Goal: Task Accomplishment & Management: Complete application form

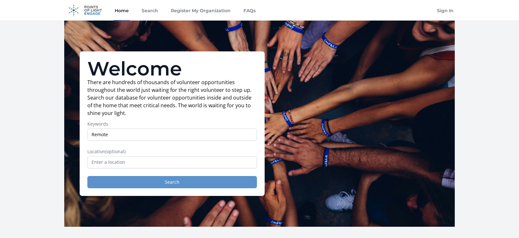
type input "Remote"
click at [111, 181] on button "Search" at bounding box center [172, 182] width 170 height 12
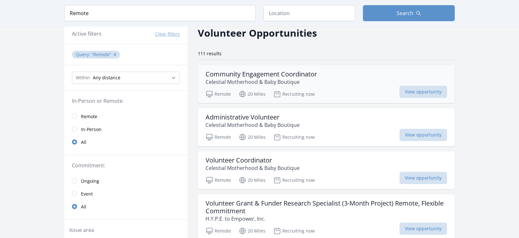
scroll to position [30, 0]
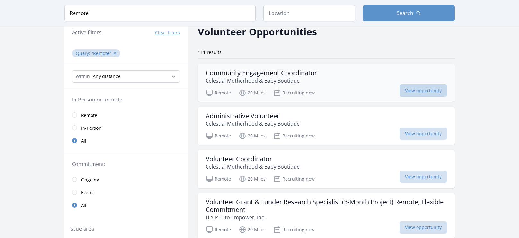
click at [411, 93] on span "View opportunity" at bounding box center [424, 91] width 48 height 12
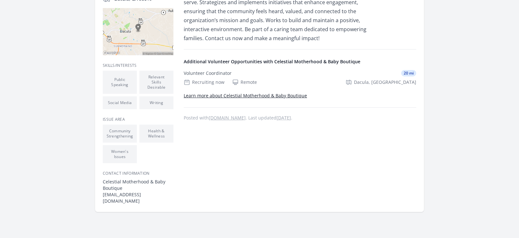
scroll to position [176, 0]
